Goal: Task Accomplishment & Management: Complete application form

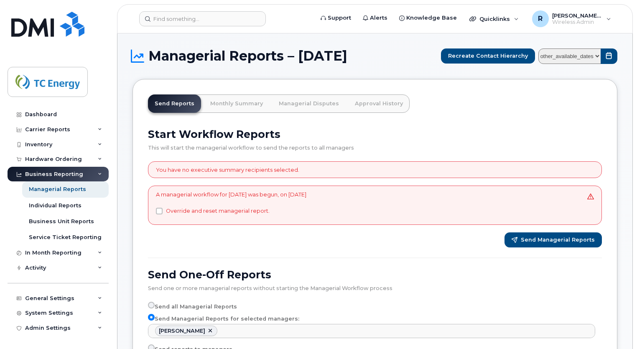
select select "8714f744-5ade-4d45-8685-57b8d43e8e01"
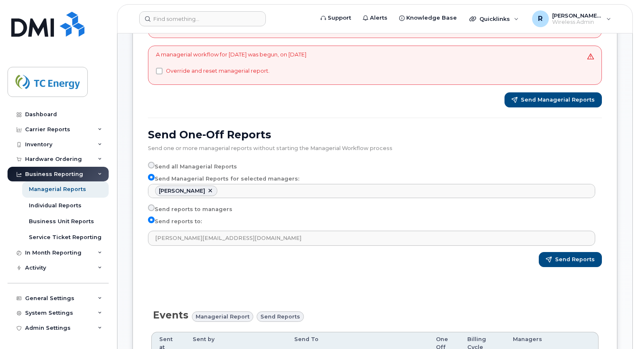
scroll to position [3602, 0]
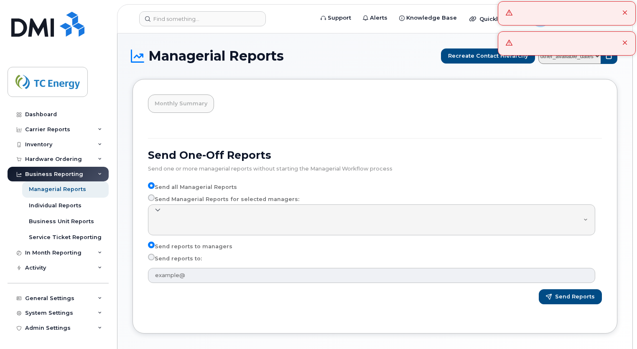
click at [153, 199] on input "Send Managerial Reports for selected managers:" at bounding box center [151, 197] width 7 height 7
radio input "true"
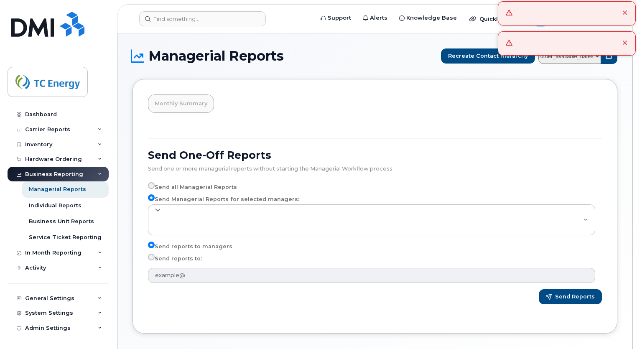
click at [151, 258] on input "Send reports to:" at bounding box center [151, 257] width 7 height 7
radio input "true"
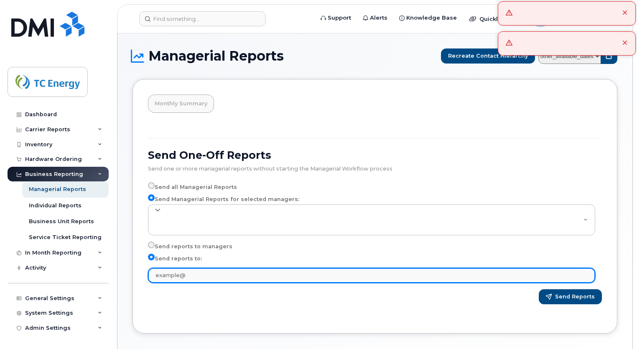
click at [180, 276] on input "text" at bounding box center [371, 275] width 447 height 15
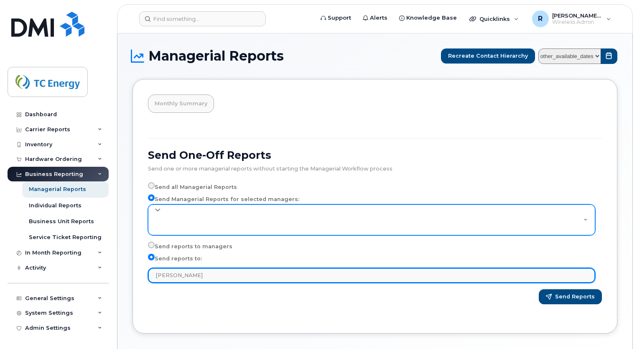
type input "lewis_"
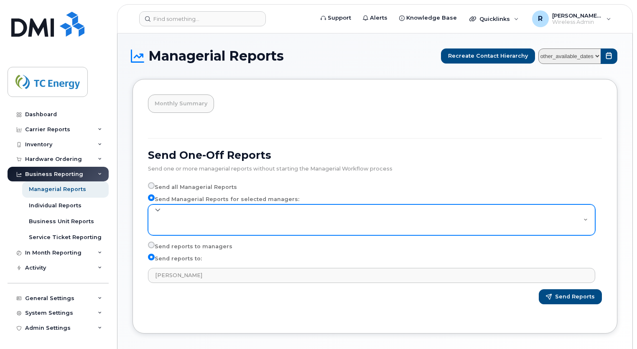
click at [168, 218] on select at bounding box center [371, 219] width 447 height 31
click at [199, 219] on select at bounding box center [371, 219] width 447 height 31
click at [158, 208] on select at bounding box center [371, 219] width 447 height 31
click at [217, 226] on select at bounding box center [371, 219] width 447 height 31
drag, startPoint x: 217, startPoint y: 226, endPoint x: 182, endPoint y: 225, distance: 34.7
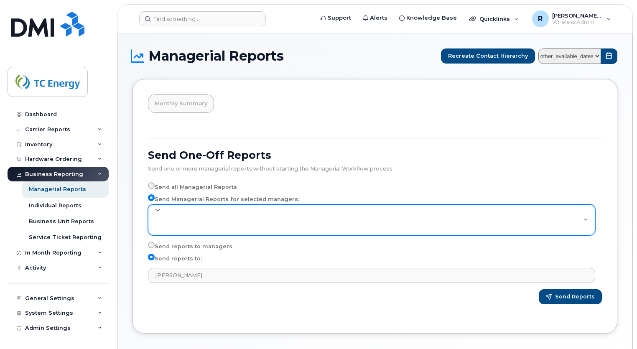
click at [182, 225] on select at bounding box center [371, 219] width 447 height 31
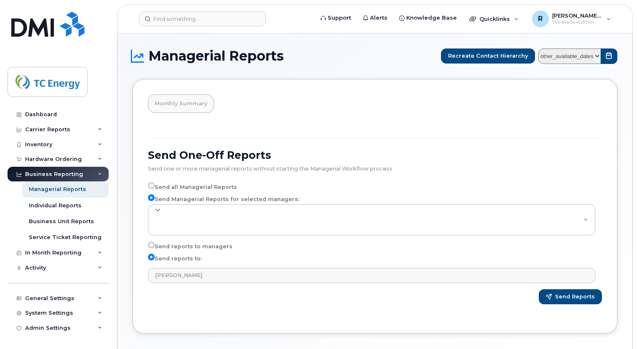
click at [200, 186] on label "Send all Managerial Reports" at bounding box center [192, 187] width 89 height 10
click at [155, 186] on input "Send all Managerial Reports" at bounding box center [151, 185] width 7 height 7
radio input "true"
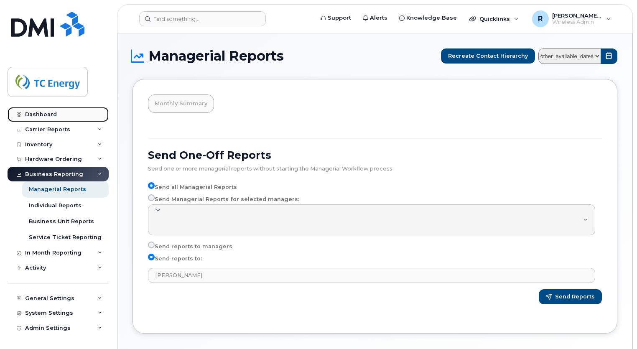
click at [45, 113] on div "Dashboard" at bounding box center [41, 114] width 32 height 7
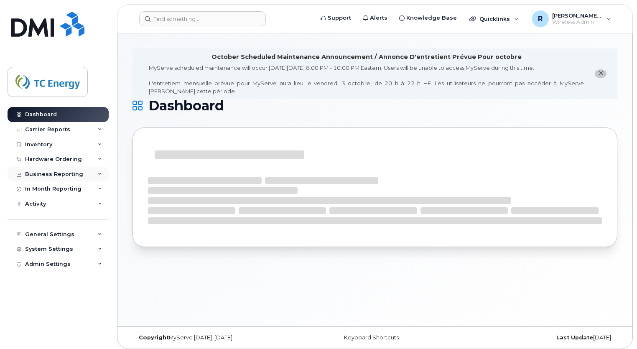
click at [58, 173] on div "Business Reporting" at bounding box center [54, 174] width 58 height 7
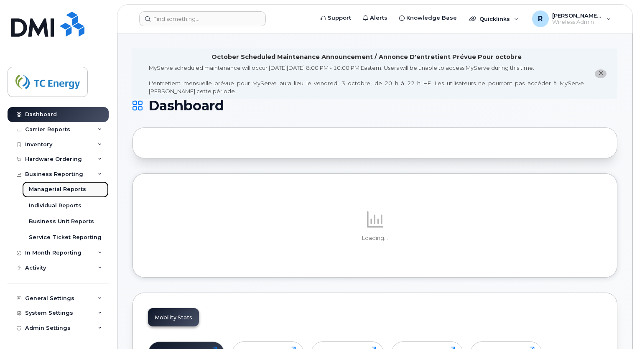
click at [50, 189] on div "Managerial Reports" at bounding box center [57, 190] width 57 height 8
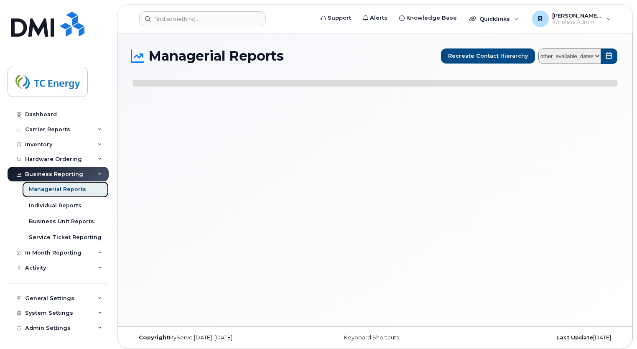
select select
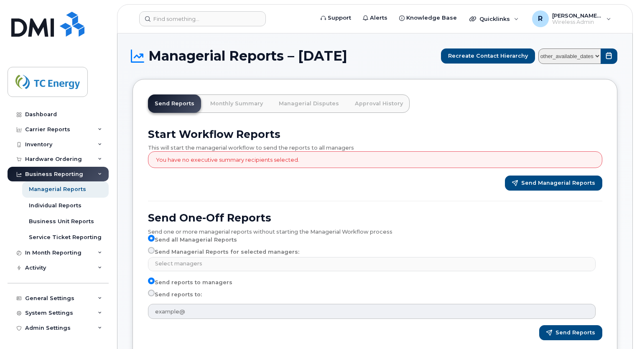
click at [177, 252] on label "Send Managerial Reports for selected managers:" at bounding box center [223, 252] width 151 height 10
click at [155, 252] on input "Send Managerial Reports for selected managers:" at bounding box center [151, 250] width 7 height 7
radio input "true"
click at [152, 293] on input "Send reports to:" at bounding box center [151, 293] width 7 height 7
radio input "true"
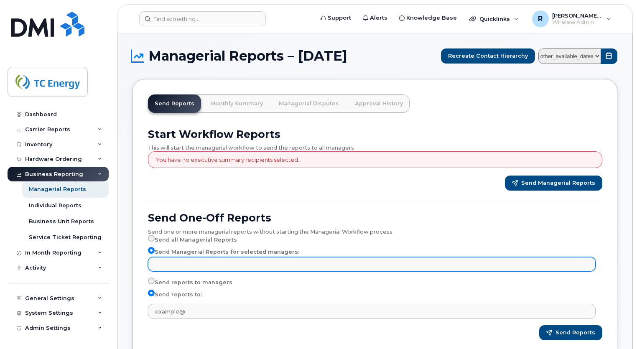
click at [214, 264] on input "text" at bounding box center [373, 264] width 440 height 12
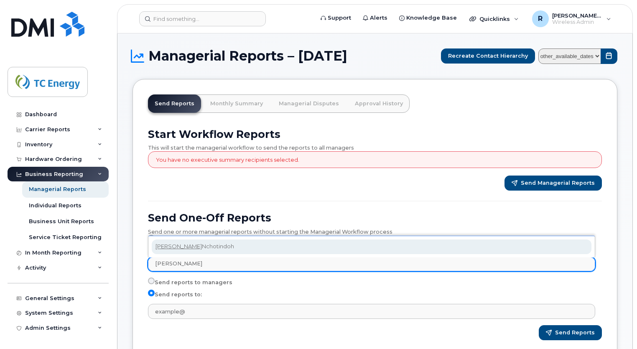
type input "lewis"
select select "ce149f64-070c-4763-8254-00338a581521"
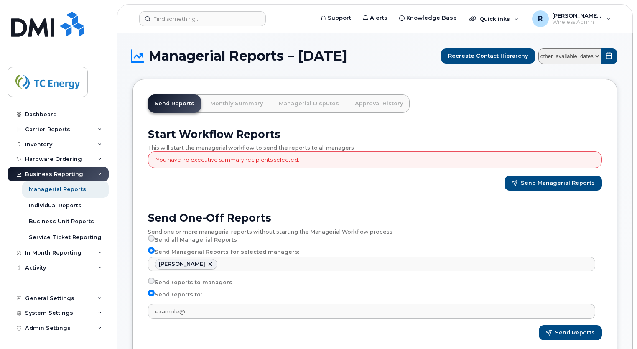
scroll to position [1324, 0]
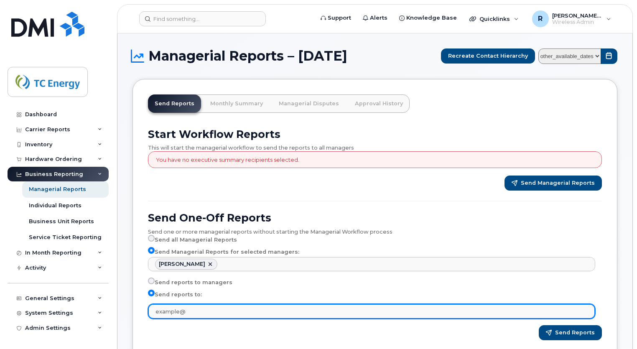
click at [176, 309] on input "text" at bounding box center [371, 311] width 447 height 15
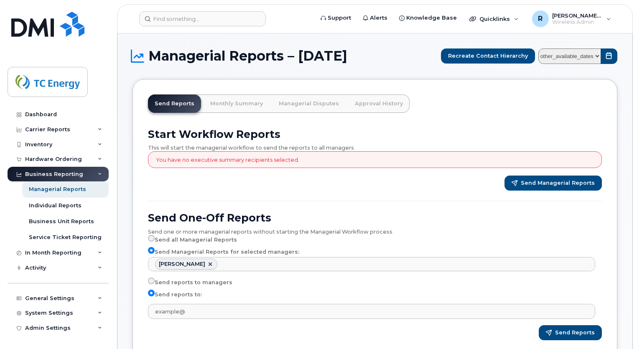
click at [167, 333] on div "Send Reports" at bounding box center [375, 332] width 454 height 15
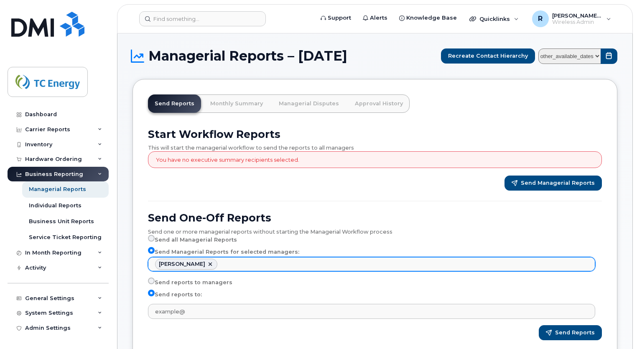
click at [213, 264] on link at bounding box center [210, 264] width 7 height 7
select select
type input "Select managers"
click at [204, 264] on ul "Select managers" at bounding box center [371, 264] width 447 height 13
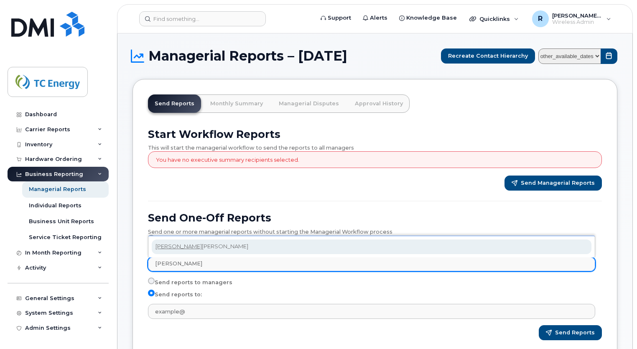
type input "burton"
select select "cb09e72f-2eaf-4e92-afec-b3960137b71c"
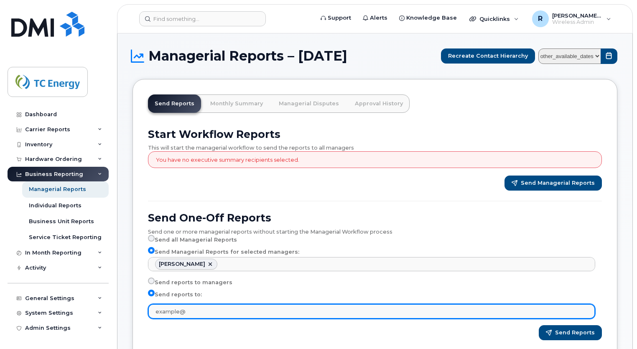
click at [170, 306] on input "text" at bounding box center [371, 311] width 447 height 15
drag, startPoint x: 207, startPoint y: 309, endPoint x: 74, endPoint y: 298, distance: 133.9
paste input "Lewis_Nchotindoh@tcenergy.com"
type input "Lewis_Nchotindoh@tcenergy.com"
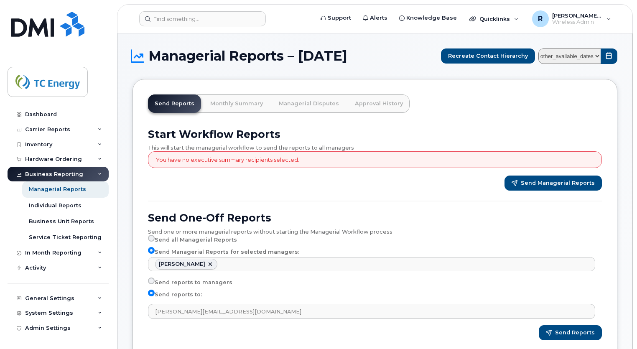
click at [312, 338] on div "Send Reports" at bounding box center [375, 332] width 454 height 15
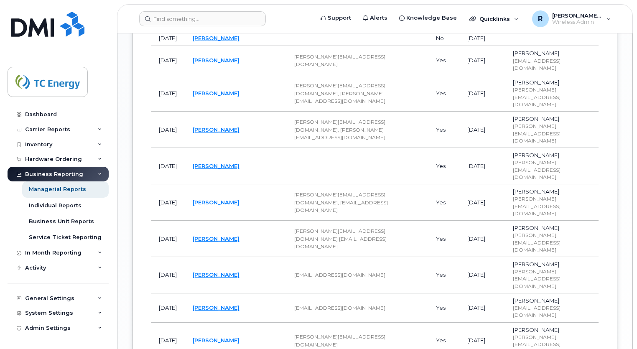
scroll to position [771, 0]
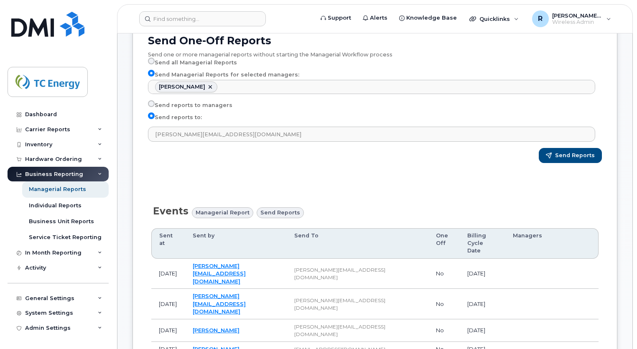
scroll to position [0, 0]
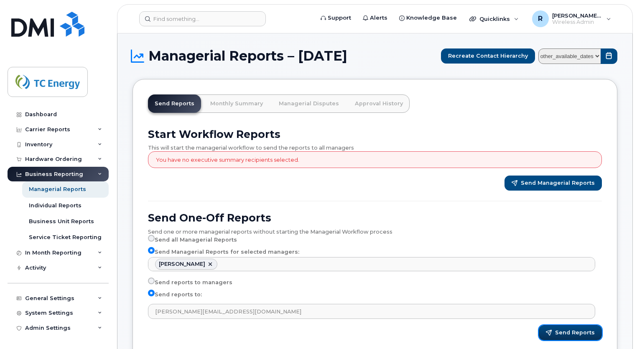
click at [563, 332] on span "Send Reports" at bounding box center [575, 333] width 40 height 8
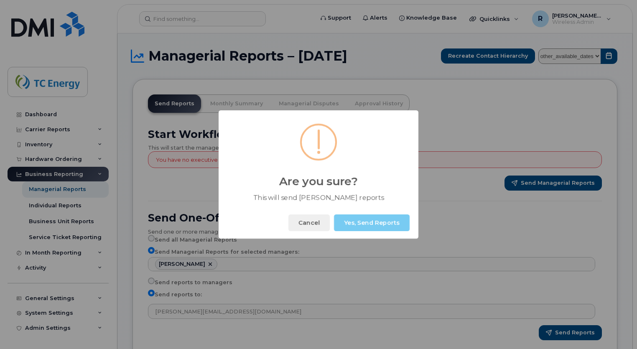
click at [383, 225] on button "Yes, Send Reports" at bounding box center [372, 222] width 76 height 17
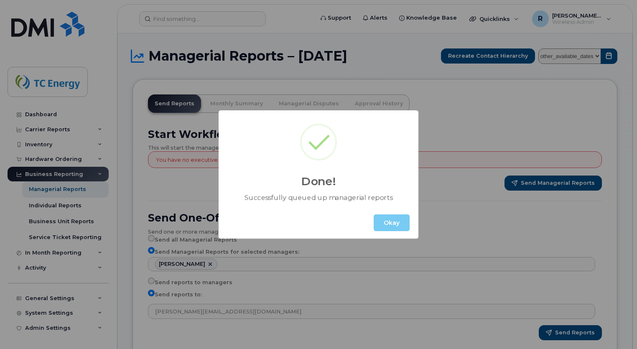
click at [383, 225] on button "Okay" at bounding box center [392, 222] width 36 height 17
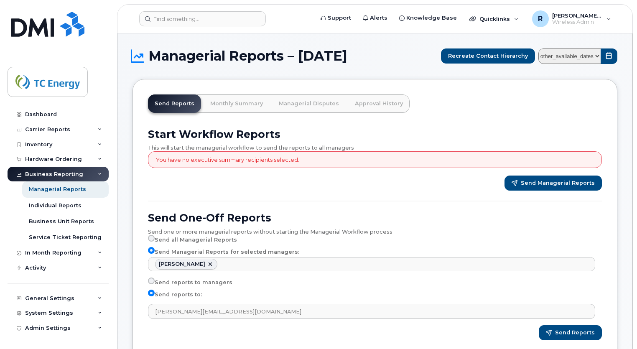
click at [596, 57] on select "other_available_dates January September August July June May April March Februa…" at bounding box center [569, 55] width 63 height 15
select select "/customer/a96a42c8-a90e-489f-b4a8-8a2d988e56d0/reports/873e5646-7888-11f0-9a88-…"
click at [541, 48] on select "other_available_dates January September August July June May April March Februa…" at bounding box center [569, 55] width 63 height 15
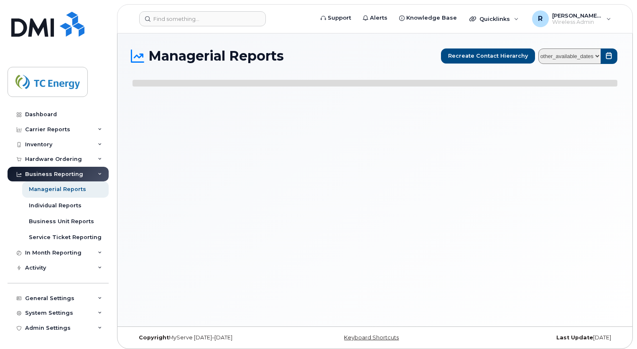
select select
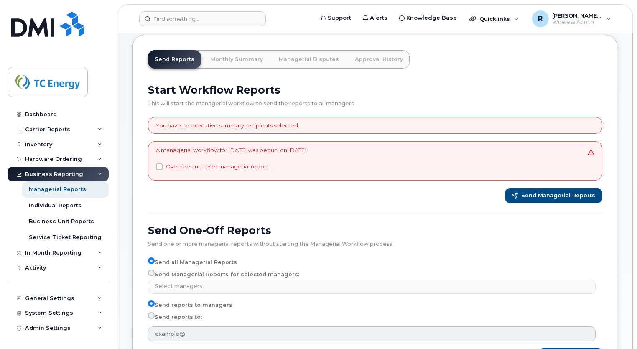
scroll to position [64, 0]
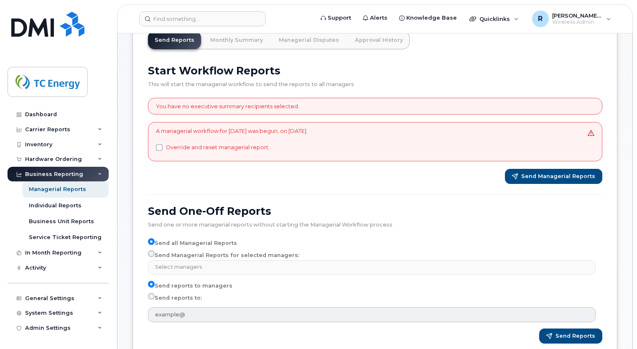
click at [154, 254] on input "Send Managerial Reports for selected managers:" at bounding box center [151, 253] width 7 height 7
radio input "true"
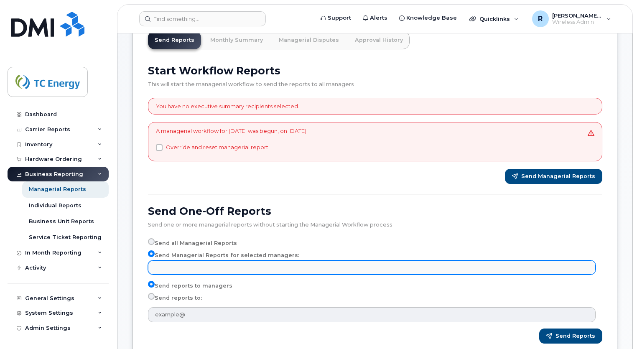
click at [169, 263] on input "text" at bounding box center [373, 267] width 440 height 12
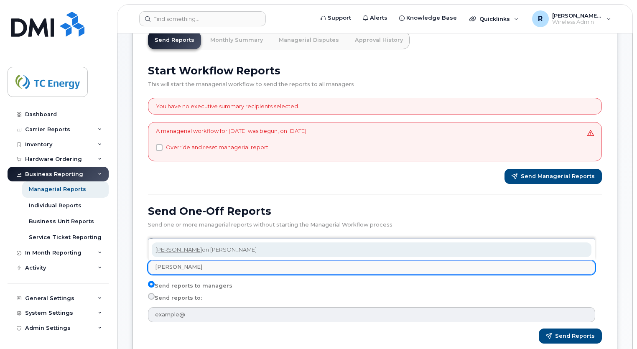
type input "[PERSON_NAME]"
select select "cb09e72f-2eaf-4e92-afec-b3960137b71c"
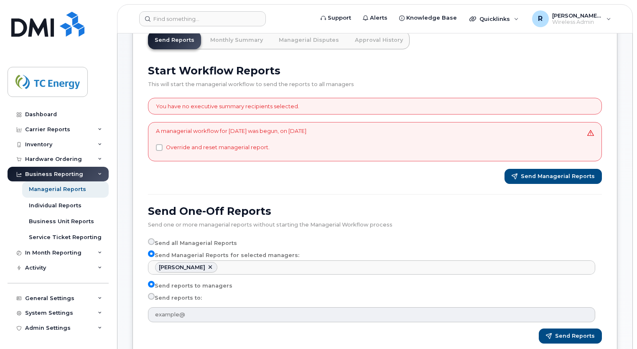
scroll to position [543, 0]
click at [172, 296] on label "Send reports to:" at bounding box center [175, 298] width 54 height 10
click at [155, 296] on input "Send reports to:" at bounding box center [151, 296] width 7 height 7
radio input "true"
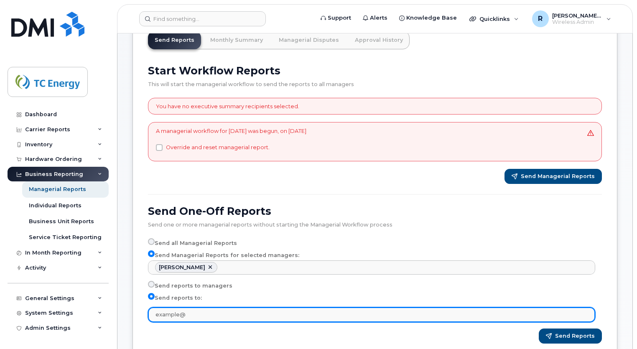
click at [174, 312] on input "text" at bounding box center [371, 314] width 447 height 15
paste input "[PERSON_NAME][EMAIL_ADDRESS][DOMAIN_NAME]"
type input "[PERSON_NAME][EMAIL_ADDRESS][DOMAIN_NAME]"
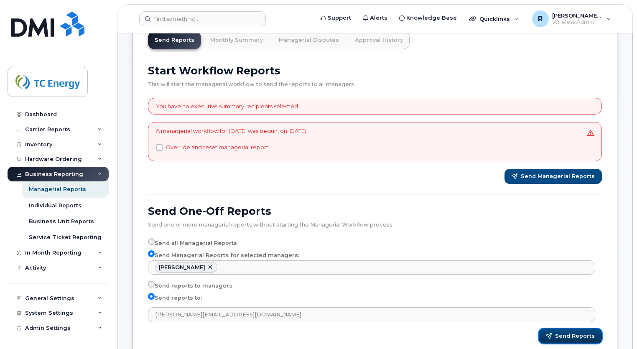
click at [559, 332] on span "Send Reports" at bounding box center [575, 336] width 40 height 8
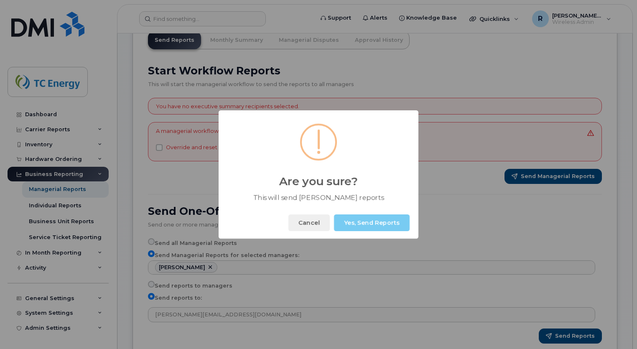
click at [370, 223] on button "Yes, Send Reports" at bounding box center [372, 222] width 76 height 17
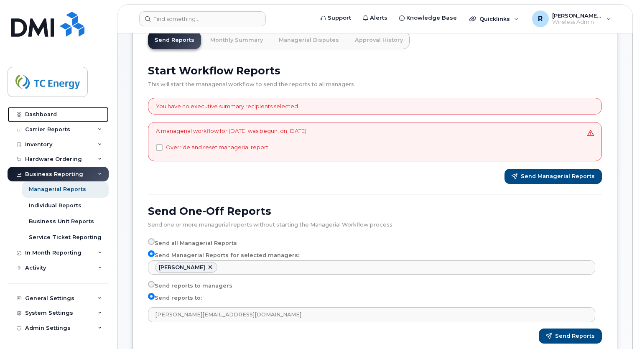
click at [44, 114] on div "Dashboard" at bounding box center [41, 114] width 32 height 7
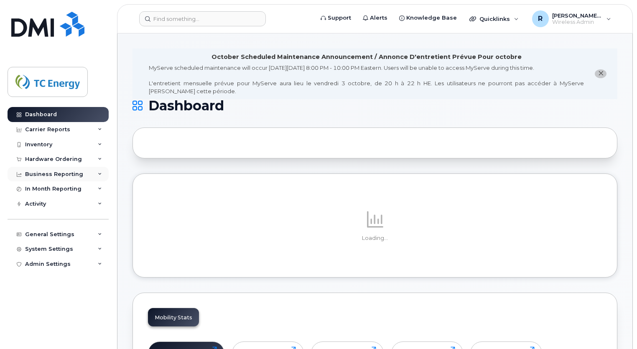
click at [48, 173] on div "Business Reporting" at bounding box center [54, 174] width 58 height 7
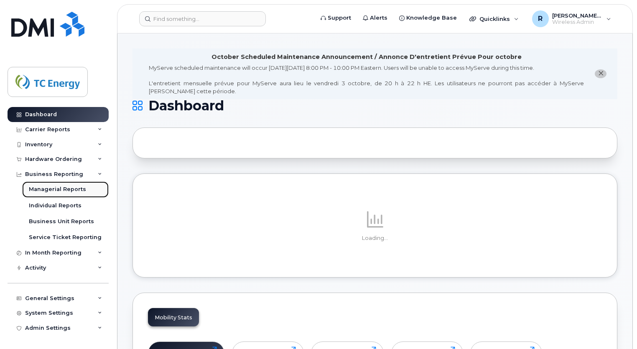
click at [47, 189] on div "Managerial Reports" at bounding box center [57, 190] width 57 height 8
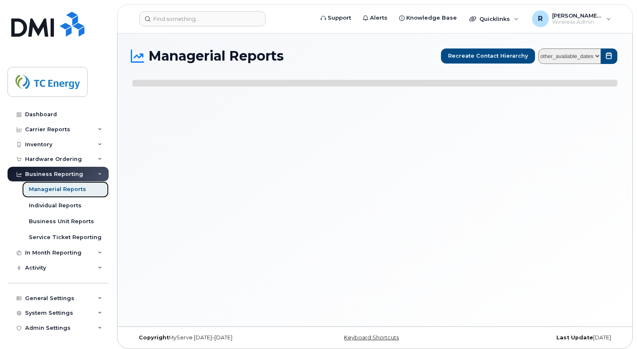
select select
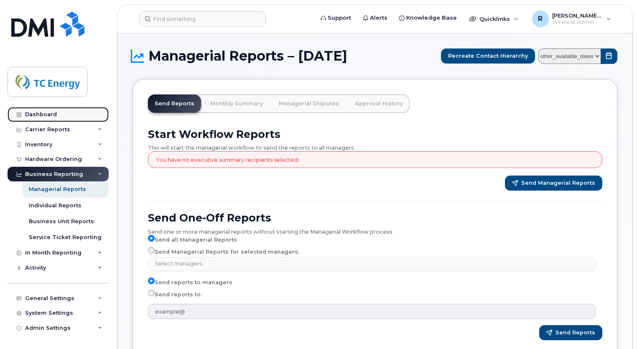
click at [54, 115] on div "Dashboard" at bounding box center [41, 114] width 32 height 7
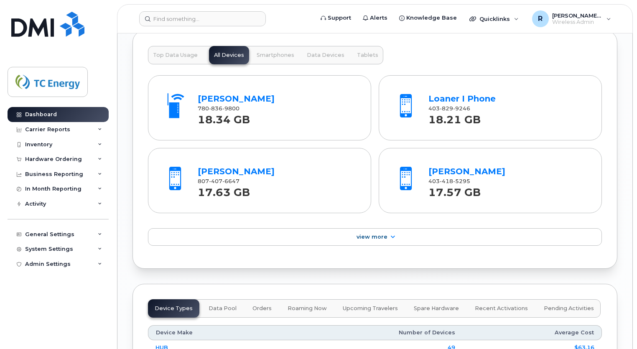
scroll to position [982, 0]
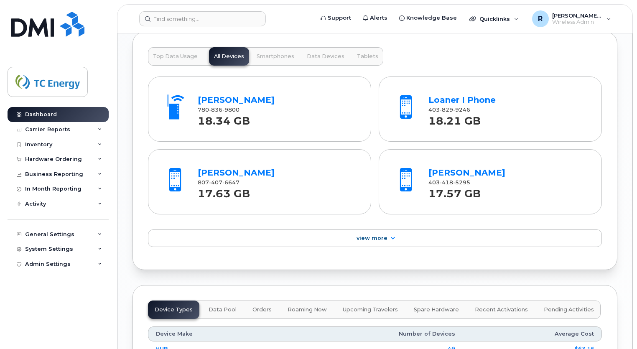
click at [192, 56] on span "Top Data Usage" at bounding box center [175, 56] width 45 height 7
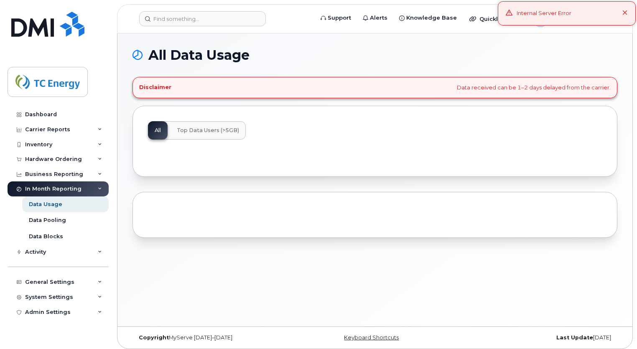
click at [625, 14] on icon at bounding box center [625, 12] width 5 height 5
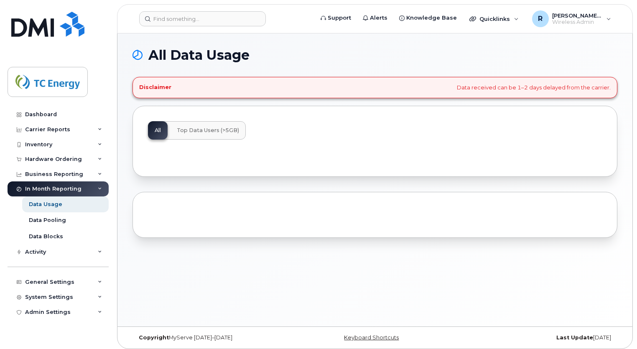
scroll to position [4, 0]
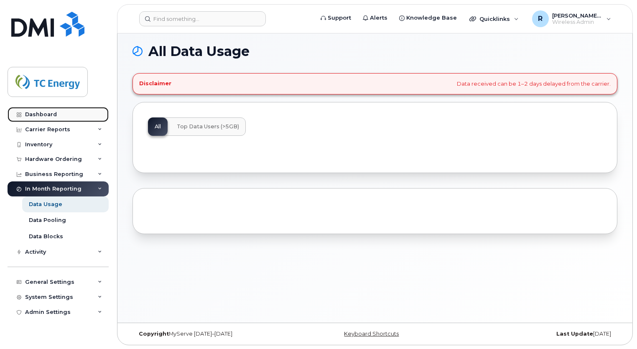
click at [55, 117] on link "Dashboard" at bounding box center [58, 114] width 101 height 15
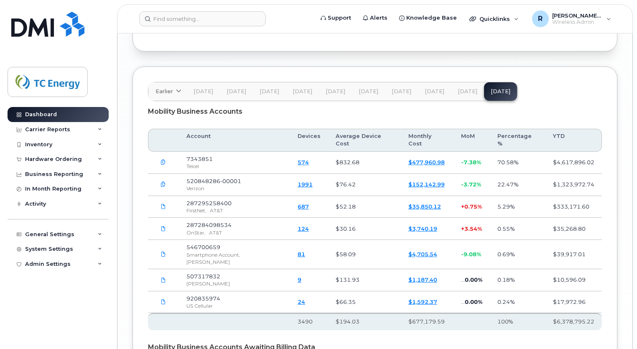
scroll to position [1429, 0]
click at [210, 131] on th "Account" at bounding box center [234, 140] width 111 height 23
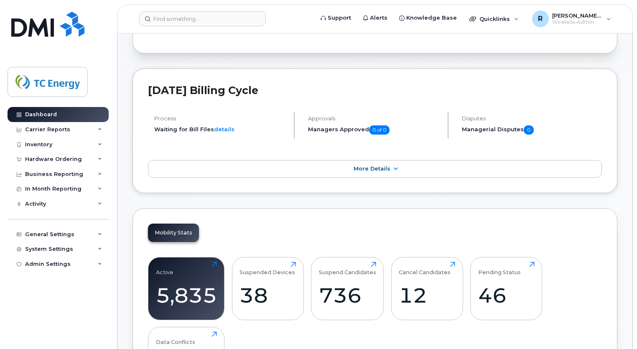
scroll to position [0, 0]
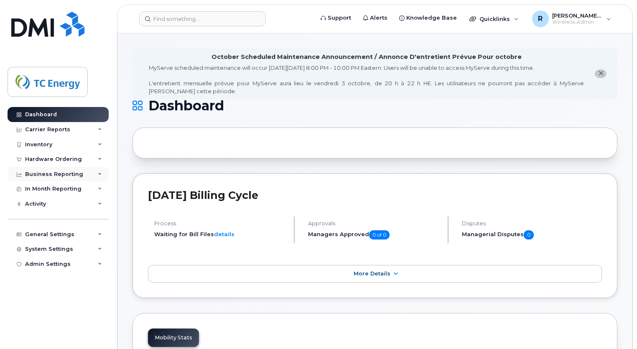
click at [55, 175] on div "Business Reporting" at bounding box center [54, 174] width 58 height 7
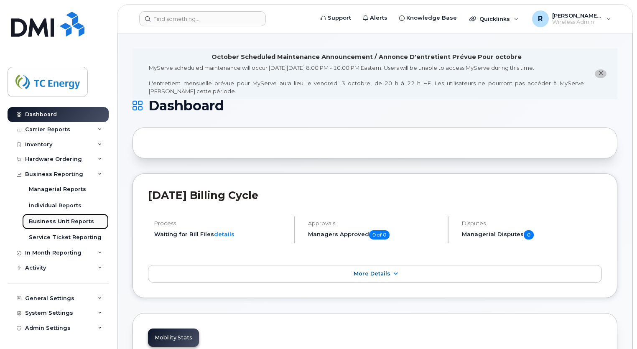
click at [55, 220] on div "Business Unit Reports" at bounding box center [61, 222] width 65 height 8
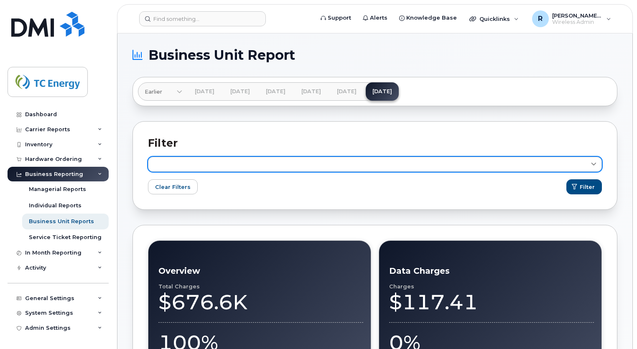
click at [277, 169] on link at bounding box center [375, 164] width 454 height 15
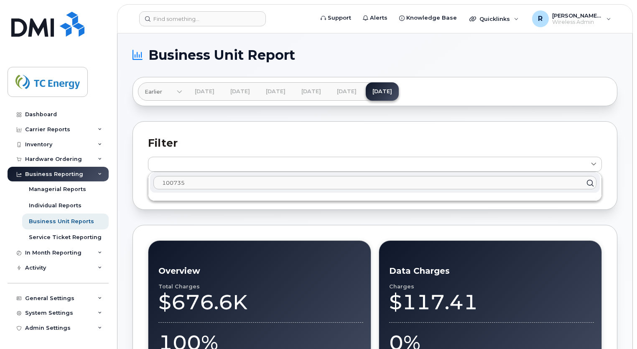
click at [253, 140] on h2 "Filter" at bounding box center [375, 143] width 454 height 13
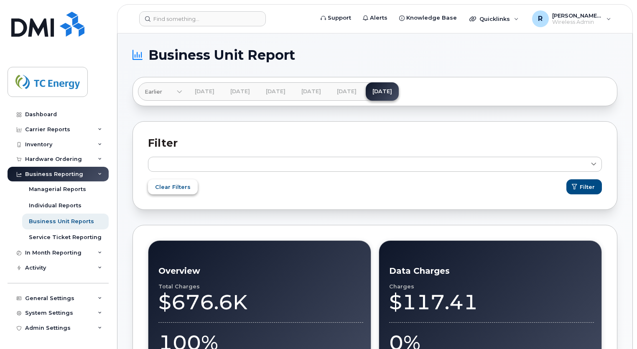
click at [183, 189] on span "Clear Filters" at bounding box center [173, 187] width 36 height 8
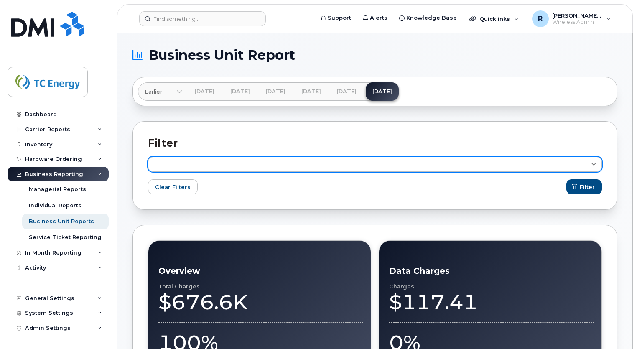
click at [227, 167] on link at bounding box center [375, 164] width 454 height 15
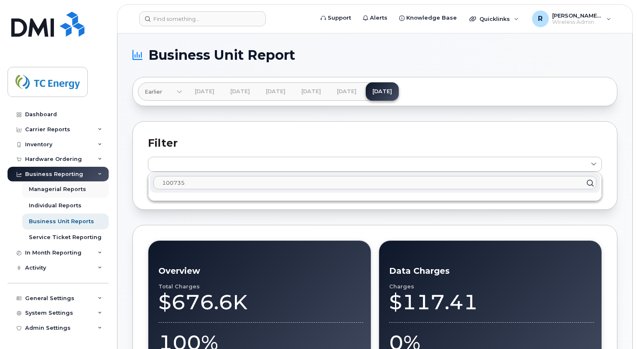
drag, startPoint x: 193, startPoint y: 184, endPoint x: 98, endPoint y: 183, distance: 94.9
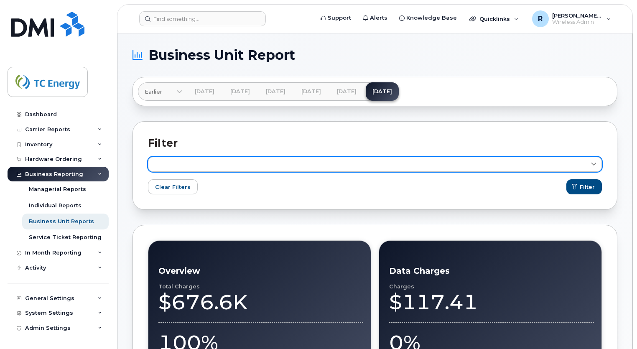
click at [198, 165] on link at bounding box center [375, 164] width 454 height 15
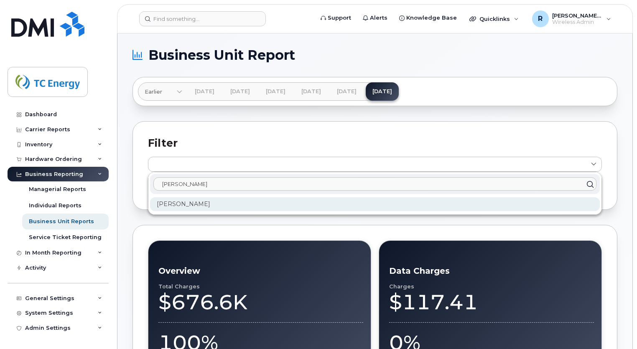
type input "[PERSON_NAME]"
click at [174, 202] on div "[PERSON_NAME]" at bounding box center [375, 204] width 450 height 14
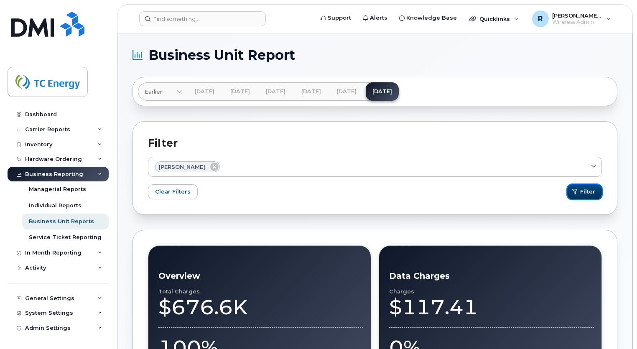
click at [585, 192] on span "Filter" at bounding box center [587, 192] width 15 height 8
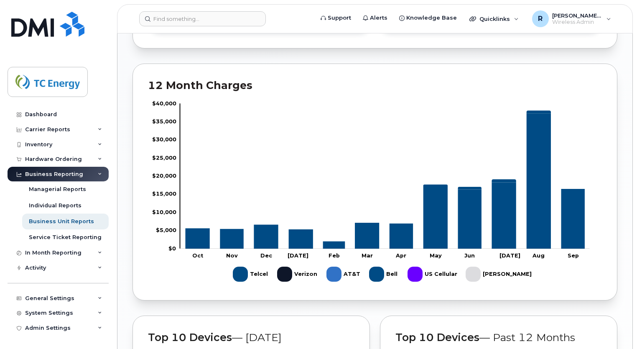
scroll to position [584, 0]
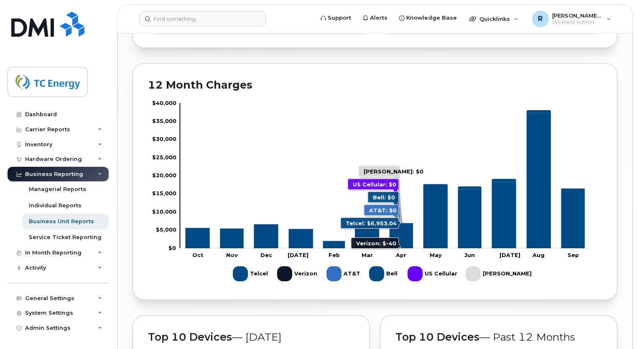
click at [402, 233] on icon "Telcel" at bounding box center [400, 235] width 23 height 25
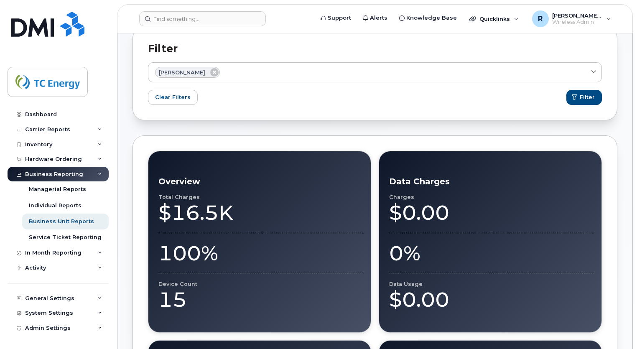
scroll to position [0, 0]
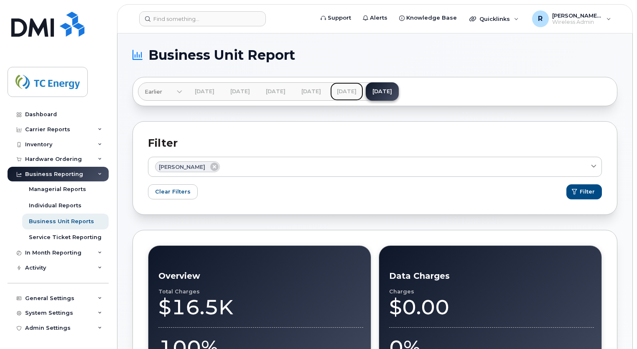
click at [363, 94] on link "[DATE]" at bounding box center [346, 91] width 33 height 18
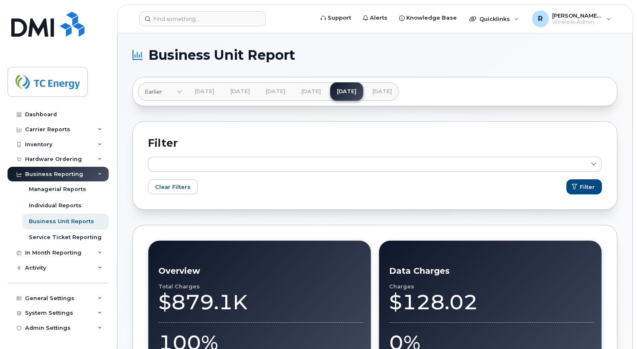
scroll to position [5, 0]
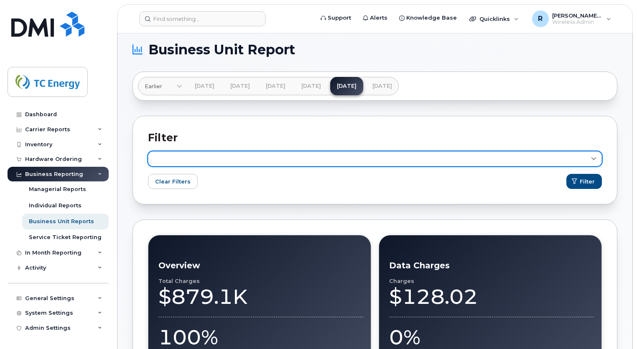
click at [530, 163] on link at bounding box center [375, 158] width 454 height 15
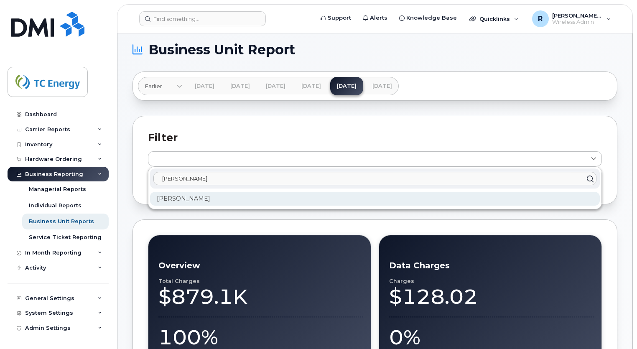
type input "[PERSON_NAME]"
click at [293, 194] on div "[PERSON_NAME]" at bounding box center [375, 199] width 450 height 14
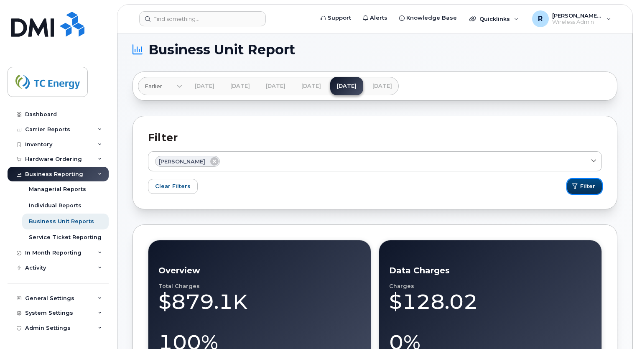
click at [582, 181] on button "Filter" at bounding box center [584, 186] width 35 height 15
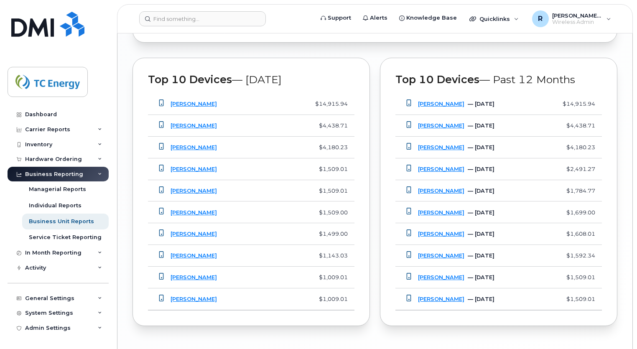
scroll to position [869, 0]
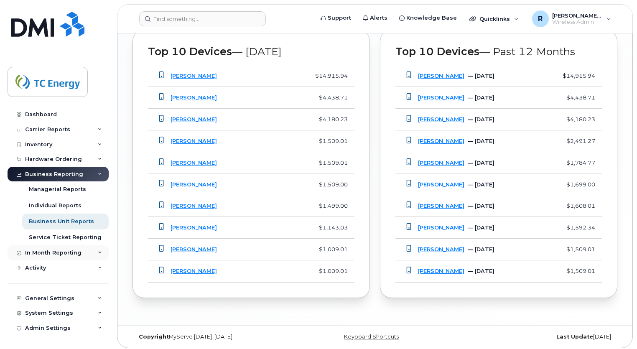
click at [74, 254] on div "In Month Reporting" at bounding box center [53, 253] width 56 height 7
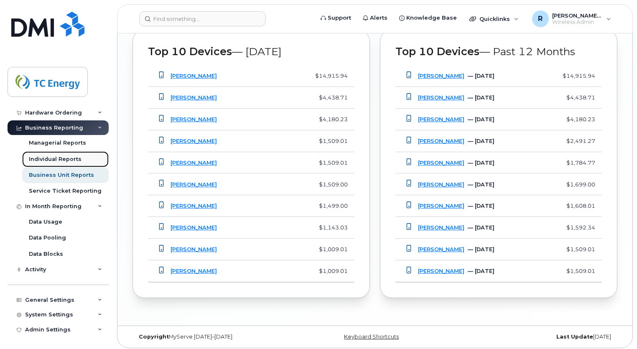
click at [58, 163] on link "Individual Reports" at bounding box center [65, 159] width 87 height 16
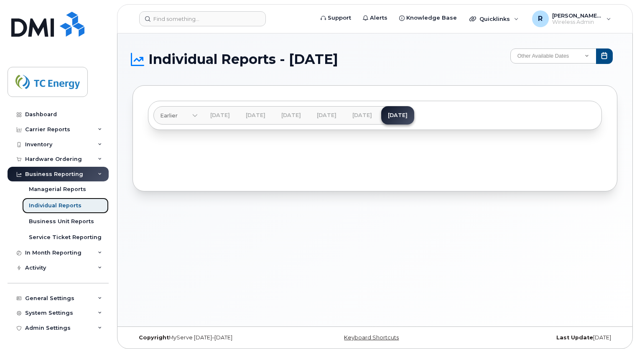
scroll to position [4, 0]
